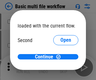
click at [61, 57] on span "Open" at bounding box center [66, 59] width 11 height 5
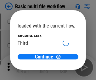
scroll to position [18, 0]
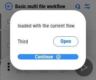
click at [46, 57] on span "Continue" at bounding box center [44, 56] width 18 height 5
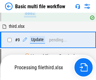
scroll to position [265, 0]
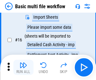
click at [23, 67] on img "button" at bounding box center [24, 65] width 8 height 8
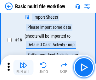
scroll to position [421, 0]
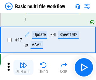
click at [23, 67] on img "button" at bounding box center [24, 65] width 8 height 8
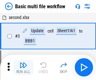
click at [23, 67] on img "button" at bounding box center [24, 65] width 8 height 8
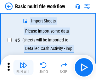
click at [23, 67] on img "button" at bounding box center [24, 65] width 8 height 8
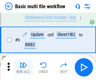
click at [23, 67] on img "button" at bounding box center [24, 65] width 8 height 8
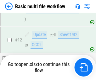
scroll to position [376, 0]
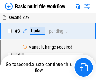
scroll to position [67, 0]
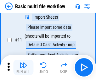
click at [23, 67] on img "button" at bounding box center [24, 65] width 8 height 8
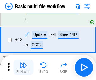
click at [23, 67] on img "button" at bounding box center [24, 65] width 8 height 8
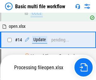
scroll to position [421, 0]
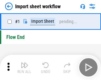
click at [23, 67] on img "button" at bounding box center [25, 65] width 8 height 8
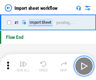
scroll to position [2, 0]
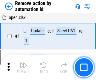
scroll to position [23, 0]
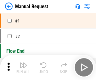
click at [23, 67] on img "button" at bounding box center [24, 65] width 8 height 8
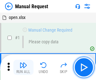
scroll to position [21, 0]
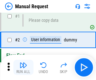
click at [23, 67] on img "button" at bounding box center [24, 65] width 8 height 8
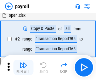
click at [23, 67] on img "button" at bounding box center [24, 65] width 8 height 8
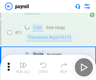
scroll to position [78, 0]
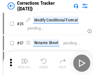
scroll to position [15, 0]
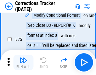
click at [23, 63] on img "button" at bounding box center [24, 61] width 8 height 8
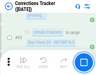
scroll to position [236, 0]
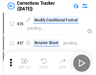
scroll to position [15, 0]
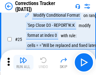
click at [23, 63] on img "button" at bounding box center [24, 61] width 8 height 8
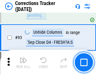
scroll to position [236, 0]
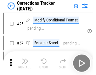
scroll to position [15, 0]
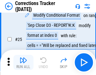
click at [23, 63] on img "button" at bounding box center [24, 61] width 8 height 8
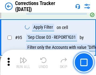
scroll to position [236, 0]
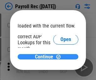
click at [46, 57] on span "Continue" at bounding box center [44, 56] width 18 height 5
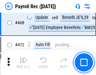
scroll to position [3368, 0]
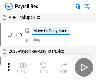
click at [23, 67] on img "button" at bounding box center [24, 65] width 8 height 8
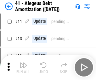
click at [23, 67] on img "button" at bounding box center [24, 65] width 8 height 8
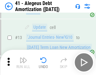
scroll to position [78, 0]
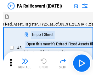
scroll to position [58, 0]
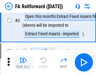
click at [23, 63] on img "button" at bounding box center [24, 61] width 8 height 8
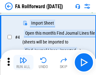
click at [23, 63] on img "button" at bounding box center [24, 61] width 8 height 8
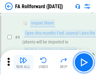
scroll to position [99, 0]
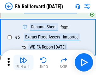
click at [23, 63] on img "button" at bounding box center [24, 61] width 8 height 8
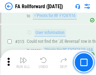
scroll to position [3008, 0]
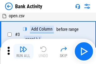
click at [23, 52] on img "button" at bounding box center [24, 50] width 8 height 8
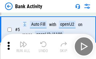
scroll to position [34, 0]
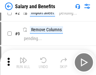
click at [23, 63] on img "button" at bounding box center [24, 61] width 8 height 8
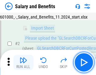
scroll to position [46, 0]
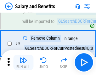
click at [23, 63] on img "button" at bounding box center [24, 61] width 8 height 8
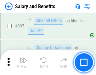
scroll to position [2959, 0]
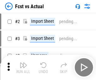
click at [23, 63] on img "button" at bounding box center [24, 65] width 8 height 8
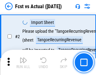
scroll to position [59, 0]
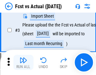
click at [23, 63] on img "button" at bounding box center [24, 61] width 8 height 8
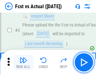
scroll to position [95, 0]
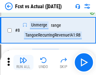
click at [23, 63] on img "button" at bounding box center [24, 61] width 8 height 8
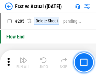
scroll to position [2991, 0]
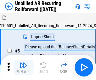
click at [23, 63] on img "button" at bounding box center [24, 65] width 8 height 8
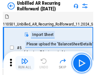
scroll to position [59, 0]
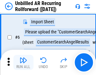
click at [23, 63] on img "button" at bounding box center [24, 61] width 8 height 8
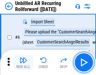
scroll to position [102, 0]
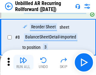
click at [23, 63] on img "button" at bounding box center [24, 61] width 8 height 8
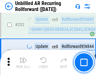
scroll to position [2147, 0]
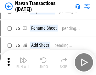
click at [23, 63] on img "button" at bounding box center [24, 61] width 8 height 8
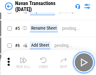
scroll to position [54, 0]
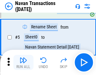
click at [23, 63] on img "button" at bounding box center [24, 61] width 8 height 8
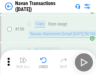
scroll to position [2049, 0]
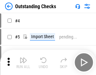
click at [23, 63] on img "button" at bounding box center [24, 61] width 8 height 8
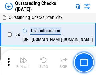
scroll to position [66, 0]
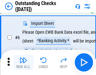
click at [23, 63] on img "button" at bounding box center [24, 61] width 8 height 8
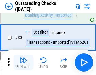
click at [23, 63] on img "button" at bounding box center [24, 61] width 8 height 8
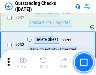
scroll to position [1919, 0]
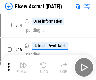
click at [23, 63] on img "button" at bounding box center [24, 65] width 8 height 8
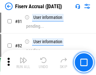
scroll to position [831, 0]
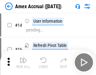
click at [23, 63] on img "button" at bounding box center [24, 61] width 8 height 8
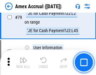
scroll to position [820, 0]
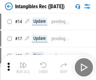
click at [23, 67] on img "button" at bounding box center [24, 65] width 8 height 8
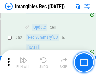
scroll to position [246, 0]
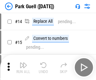
click at [23, 63] on img "button" at bounding box center [24, 65] width 8 height 8
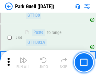
scroll to position [790, 0]
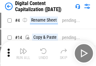
click at [23, 53] on img "button" at bounding box center [24, 51] width 8 height 8
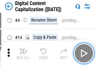
scroll to position [59, 0]
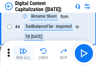
click at [23, 53] on img "button" at bounding box center [24, 51] width 8 height 8
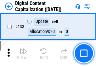
scroll to position [670, 0]
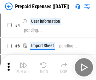
click at [23, 63] on img "button" at bounding box center [24, 65] width 8 height 8
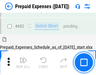
scroll to position [1738, 0]
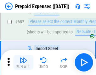
click at [23, 63] on img "button" at bounding box center [24, 61] width 8 height 8
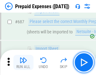
scroll to position [1770, 0]
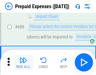
click at [23, 63] on img "button" at bounding box center [24, 61] width 8 height 8
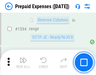
scroll to position [6154, 0]
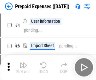
click at [23, 67] on img "button" at bounding box center [24, 65] width 8 height 8
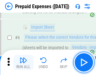
scroll to position [60, 0]
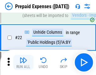
click at [23, 63] on img "button" at bounding box center [24, 61] width 8 height 8
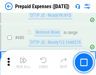
scroll to position [2201, 0]
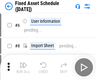
click at [23, 67] on img "button" at bounding box center [24, 65] width 8 height 8
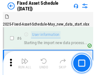
scroll to position [66, 0]
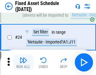
click at [23, 63] on img "button" at bounding box center [24, 61] width 8 height 8
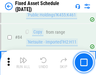
scroll to position [868, 0]
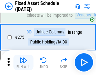
click at [23, 63] on img "button" at bounding box center [24, 61] width 8 height 8
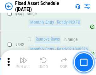
scroll to position [2825, 0]
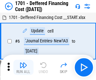
click at [23, 67] on img "button" at bounding box center [24, 65] width 8 height 8
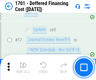
scroll to position [76, 0]
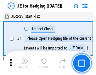
scroll to position [36, 0]
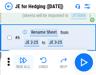
click at [23, 63] on img "button" at bounding box center [24, 61] width 8 height 8
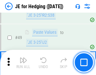
scroll to position [409, 0]
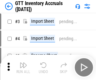
click at [23, 63] on img "button" at bounding box center [24, 65] width 8 height 8
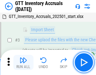
scroll to position [41, 0]
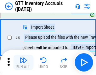
click at [23, 63] on img "button" at bounding box center [24, 61] width 8 height 8
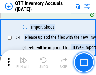
scroll to position [73, 0]
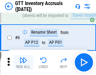
click at [23, 63] on img "button" at bounding box center [24, 61] width 8 height 8
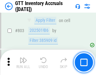
scroll to position [4798, 0]
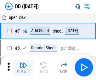
click at [23, 67] on img "button" at bounding box center [24, 65] width 8 height 8
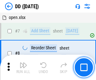
scroll to position [61, 0]
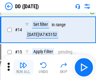
click at [23, 67] on img "button" at bounding box center [24, 65] width 8 height 8
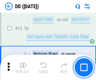
scroll to position [162, 0]
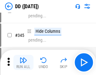
click at [23, 63] on img "button" at bounding box center [24, 61] width 8 height 8
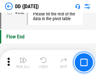
scroll to position [3025, 0]
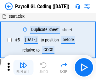
click at [23, 67] on img "button" at bounding box center [24, 65] width 8 height 8
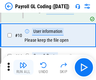
click at [23, 67] on img "button" at bounding box center [24, 65] width 8 height 8
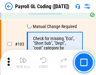
scroll to position [1483, 0]
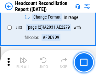
scroll to position [582, 0]
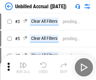
click at [23, 67] on img "button" at bounding box center [24, 65] width 8 height 8
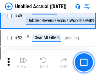
scroll to position [573, 0]
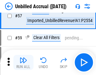
click at [23, 63] on img "button" at bounding box center [24, 61] width 8 height 8
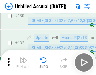
scroll to position [1883, 0]
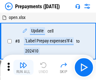
click at [23, 67] on img "button" at bounding box center [24, 65] width 8 height 8
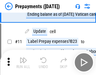
scroll to position [40, 0]
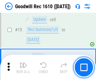
scroll to position [108, 0]
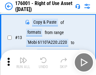
scroll to position [41, 0]
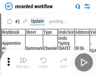
click at [23, 63] on img "button" at bounding box center [24, 61] width 8 height 8
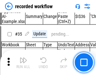
scroll to position [1976, 0]
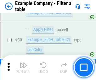
scroll to position [578, 0]
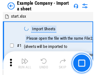
scroll to position [53, 0]
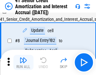
click at [23, 63] on img "button" at bounding box center [24, 61] width 8 height 8
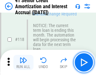
scroll to position [596, 0]
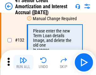
click at [23, 63] on img "button" at bounding box center [24, 61] width 8 height 8
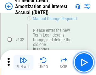
scroll to position [661, 0]
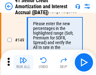
click at [23, 63] on img "button" at bounding box center [24, 61] width 8 height 8
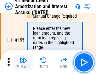
click at [23, 63] on img "button" at bounding box center [24, 61] width 8 height 8
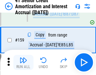
click at [23, 63] on img "button" at bounding box center [24, 61] width 8 height 8
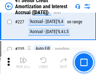
scroll to position [1416, 0]
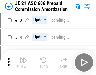
click at [23, 63] on img "button" at bounding box center [24, 61] width 8 height 8
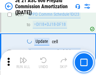
scroll to position [1163, 0]
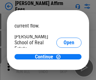
click at [64, 73] on span "Open" at bounding box center [69, 75] width 11 height 5
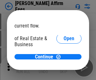
click at [64, 66] on span "Open" at bounding box center [69, 68] width 11 height 5
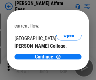
click at [64, 59] on span "Open" at bounding box center [69, 61] width 11 height 5
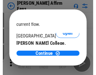
scroll to position [99, 0]
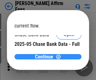
click at [46, 57] on span "Continue" at bounding box center [44, 56] width 18 height 5
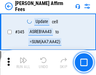
scroll to position [1436, 0]
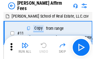
scroll to position [6, 0]
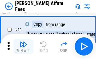
click at [23, 47] on img "button" at bounding box center [24, 45] width 8 height 8
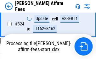
scroll to position [1304, 0]
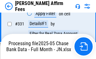
scroll to position [1375, 0]
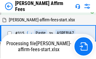
scroll to position [1294, 0]
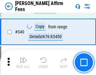
scroll to position [1368, 0]
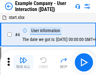
click at [23, 63] on img "button" at bounding box center [24, 61] width 8 height 8
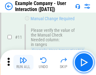
scroll to position [137, 0]
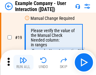
click at [23, 63] on img "button" at bounding box center [24, 61] width 8 height 8
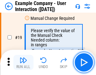
click at [23, 63] on img "button" at bounding box center [24, 61] width 8 height 8
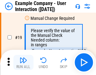
click at [23, 63] on img "button" at bounding box center [24, 61] width 8 height 8
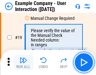
click at [23, 63] on img "button" at bounding box center [24, 61] width 8 height 8
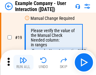
click at [23, 63] on img "button" at bounding box center [24, 61] width 8 height 8
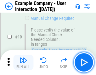
scroll to position [174, 0]
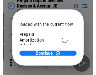
scroll to position [38, 0]
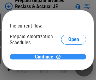
click at [46, 57] on span "Continue" at bounding box center [44, 56] width 18 height 5
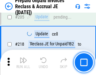
scroll to position [819, 0]
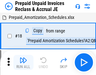
click at [23, 63] on img "button" at bounding box center [24, 61] width 8 height 8
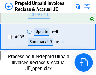
scroll to position [819, 0]
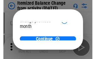
scroll to position [46, 0]
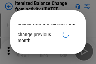
click at [46, 52] on span "Continue" at bounding box center [44, 54] width 18 height 5
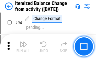
scroll to position [832, 0]
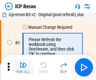
click at [23, 67] on img "button" at bounding box center [24, 65] width 8 height 8
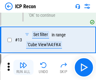
click at [23, 67] on img "button" at bounding box center [24, 65] width 8 height 8
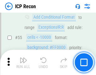
scroll to position [551, 0]
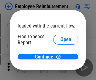
click at [61, 73] on span "Open" at bounding box center [66, 75] width 11 height 5
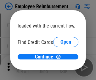
scroll to position [37, 0]
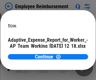
click at [70, 53] on span "Open" at bounding box center [75, 55] width 11 height 5
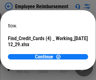
scroll to position [66, 0]
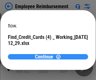
click at [46, 57] on span "Continue" at bounding box center [44, 56] width 18 height 5
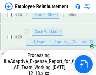
scroll to position [296, 0]
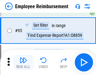
click at [23, 63] on img "button" at bounding box center [24, 61] width 8 height 8
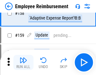
click at [23, 63] on img "button" at bounding box center [24, 61] width 8 height 8
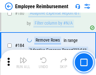
scroll to position [1606, 0]
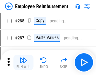
click at [23, 63] on img "button" at bounding box center [24, 61] width 8 height 8
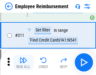
click at [23, 63] on img "button" at bounding box center [24, 61] width 8 height 8
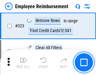
scroll to position [3249, 0]
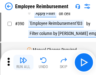
click at [23, 63] on img "button" at bounding box center [24, 61] width 8 height 8
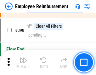
click at [23, 63] on img "button" at bounding box center [24, 61] width 8 height 8
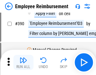
click at [23, 63] on img "button" at bounding box center [24, 61] width 8 height 8
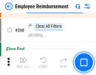
click at [23, 63] on img "button" at bounding box center [24, 61] width 8 height 8
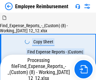
scroll to position [21, 0]
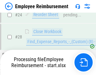
scroll to position [296, 0]
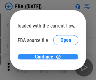
click at [46, 57] on span "Continue" at bounding box center [44, 56] width 18 height 5
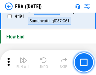
scroll to position [4729, 0]
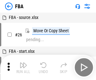
scroll to position [6, 0]
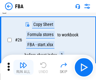
click at [23, 67] on img "button" at bounding box center [24, 65] width 8 height 8
